Goal: Book appointment/travel/reservation

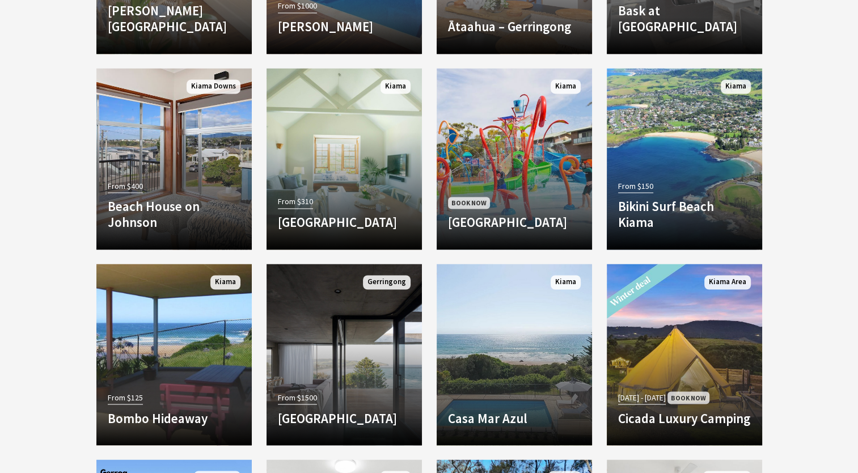
scroll to position [1758, 0]
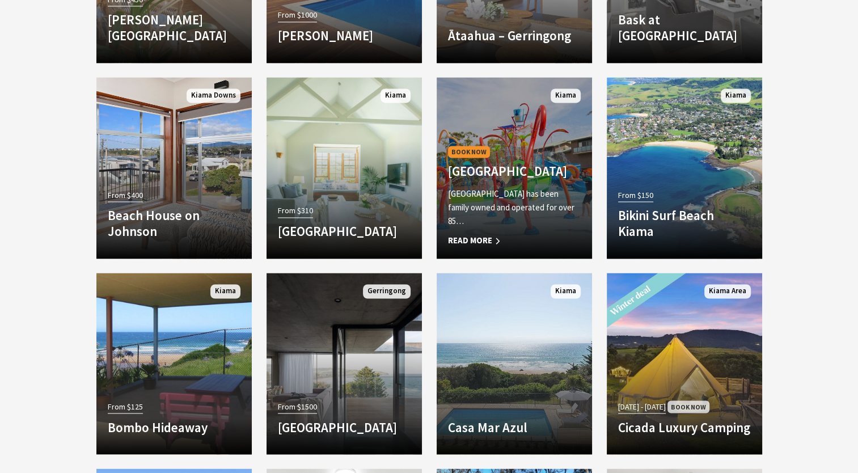
click at [453, 208] on p "[GEOGRAPHIC_DATA] has been family owned and operated for over 85…" at bounding box center [514, 207] width 133 height 41
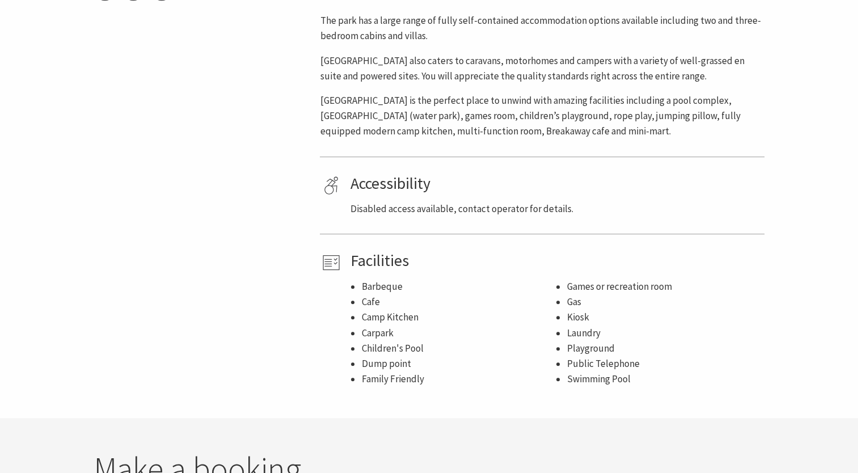
scroll to position [680, 0]
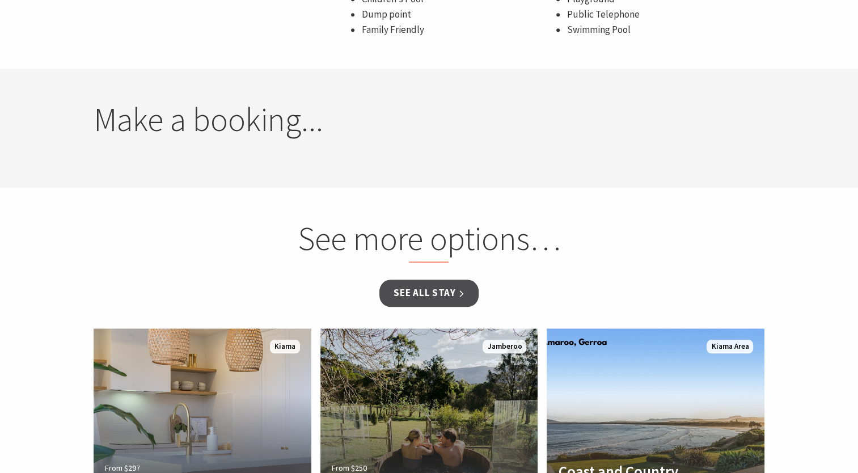
select select "3"
select select "2"
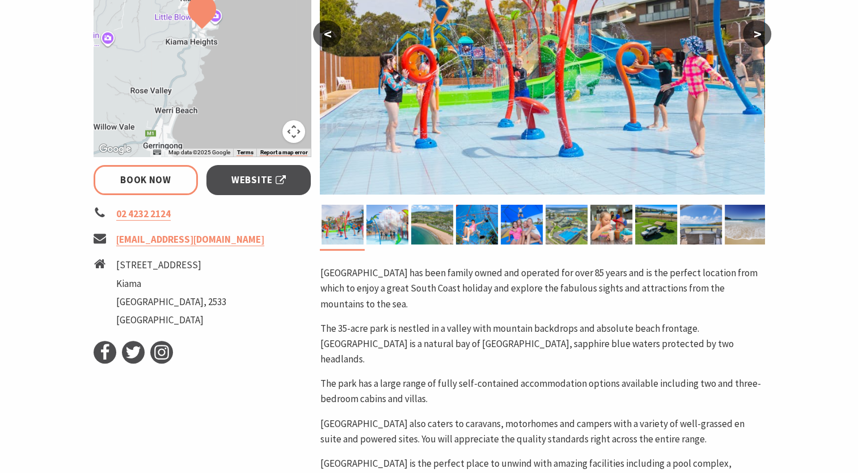
scroll to position [284, 0]
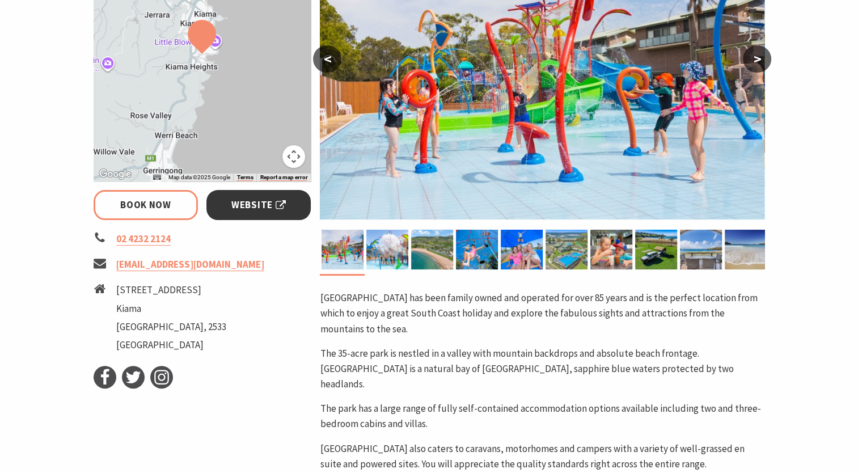
click at [247, 208] on span "Website" at bounding box center [258, 204] width 54 height 15
select select "3"
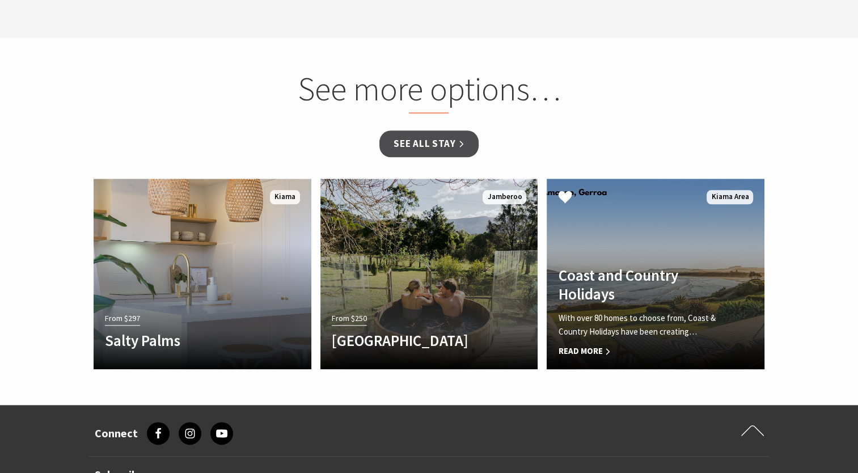
scroll to position [1247, 0]
